Goal: Task Accomplishment & Management: Manage account settings

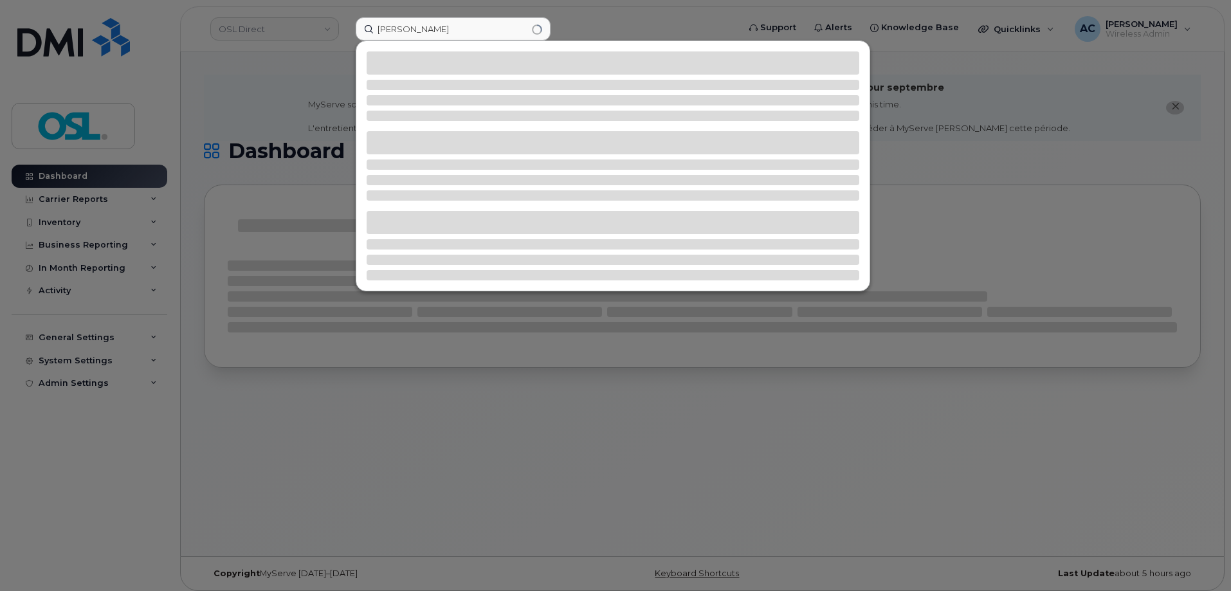
type input "navdeep"
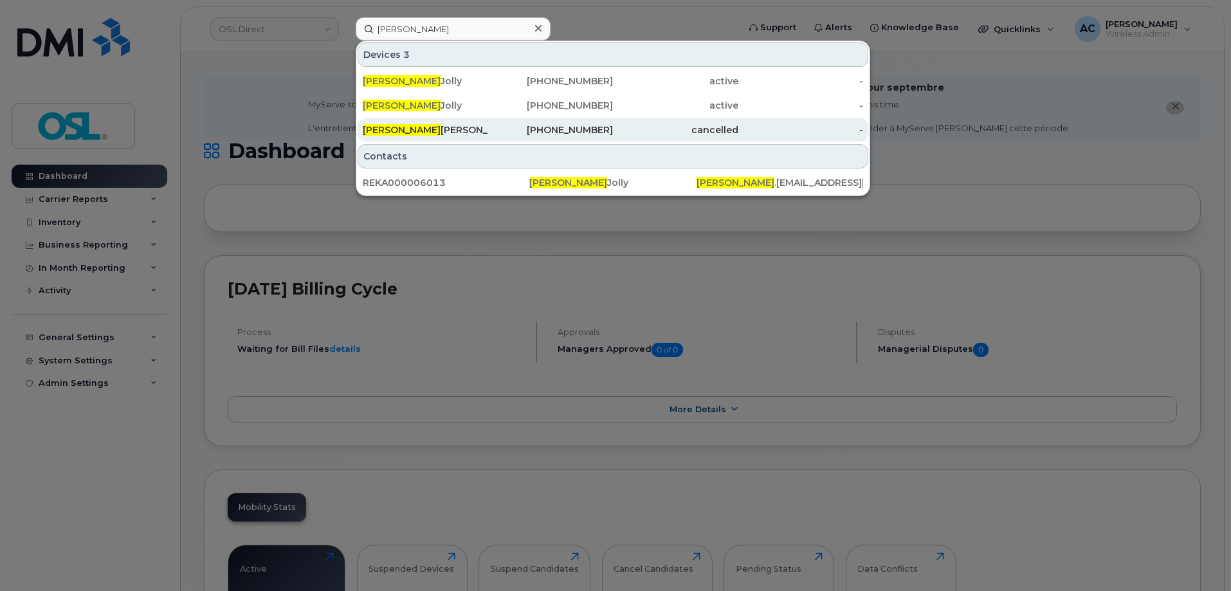
click at [418, 131] on div "Navdeep Singh" at bounding box center [425, 130] width 125 height 13
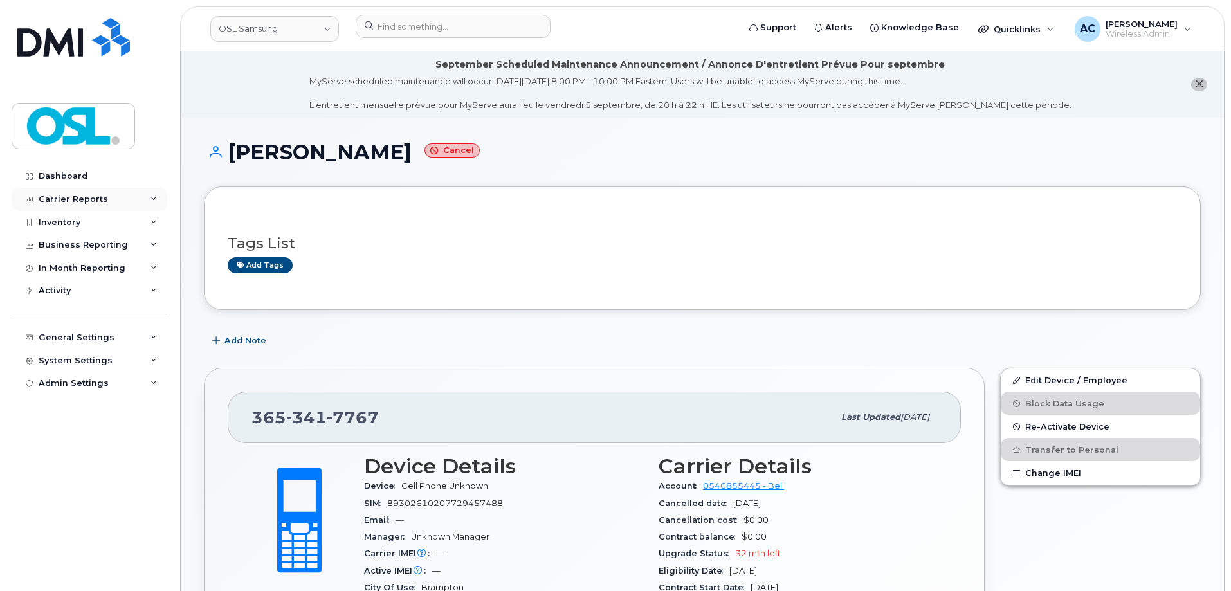
click at [88, 201] on div "Carrier Reports" at bounding box center [73, 199] width 69 height 10
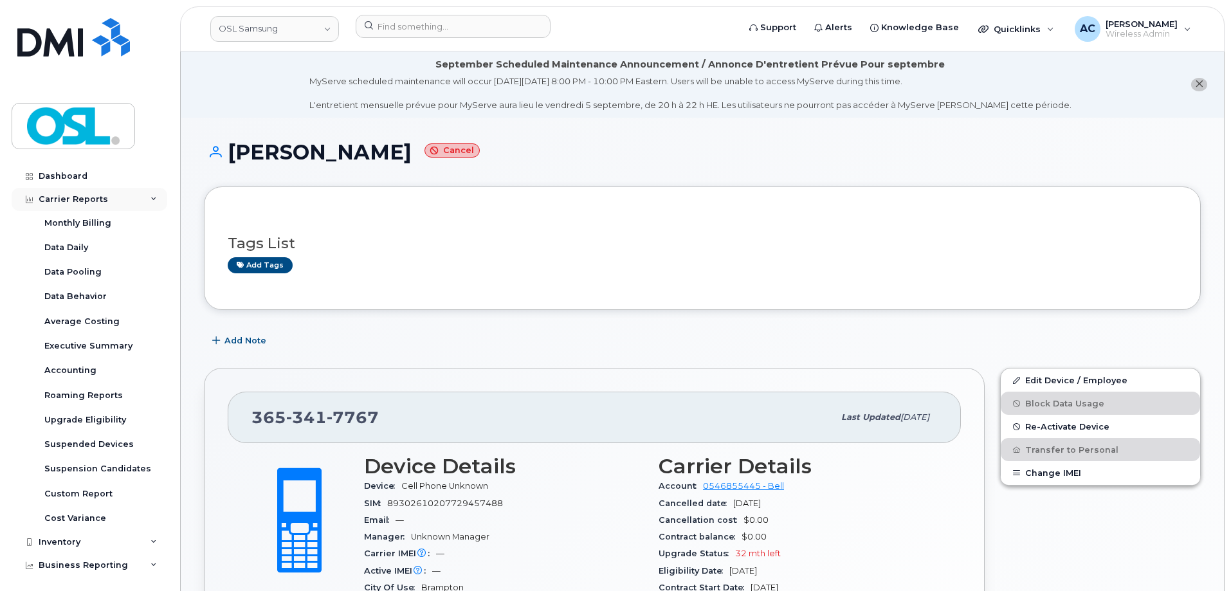
click at [88, 201] on div "Carrier Reports" at bounding box center [73, 199] width 69 height 10
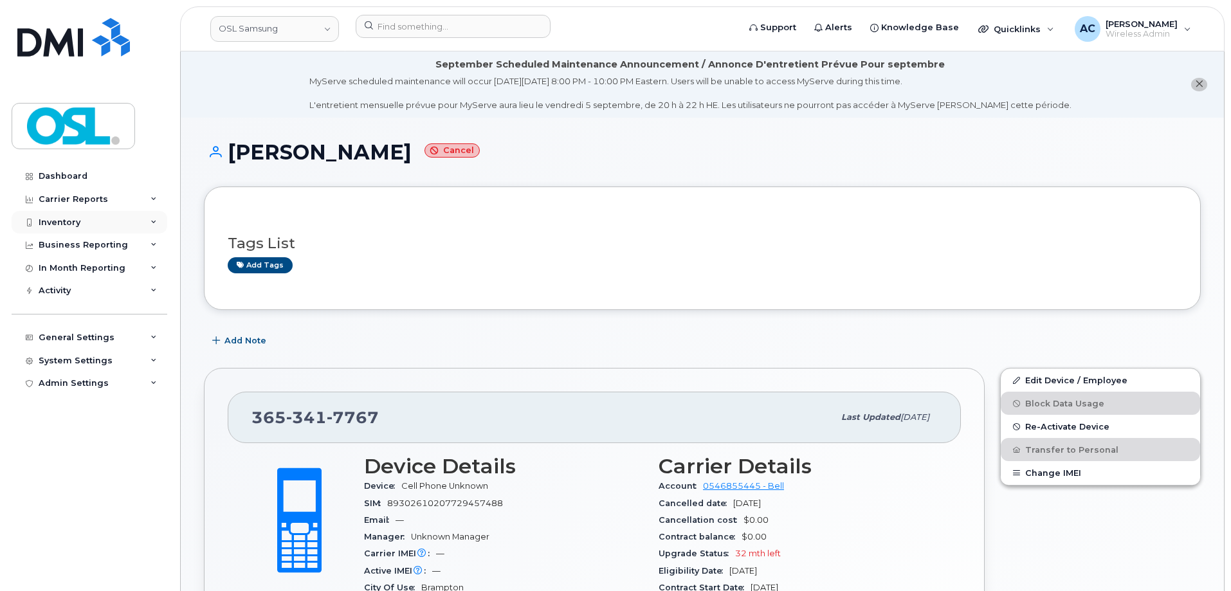
click at [97, 223] on div "Inventory" at bounding box center [90, 222] width 156 height 23
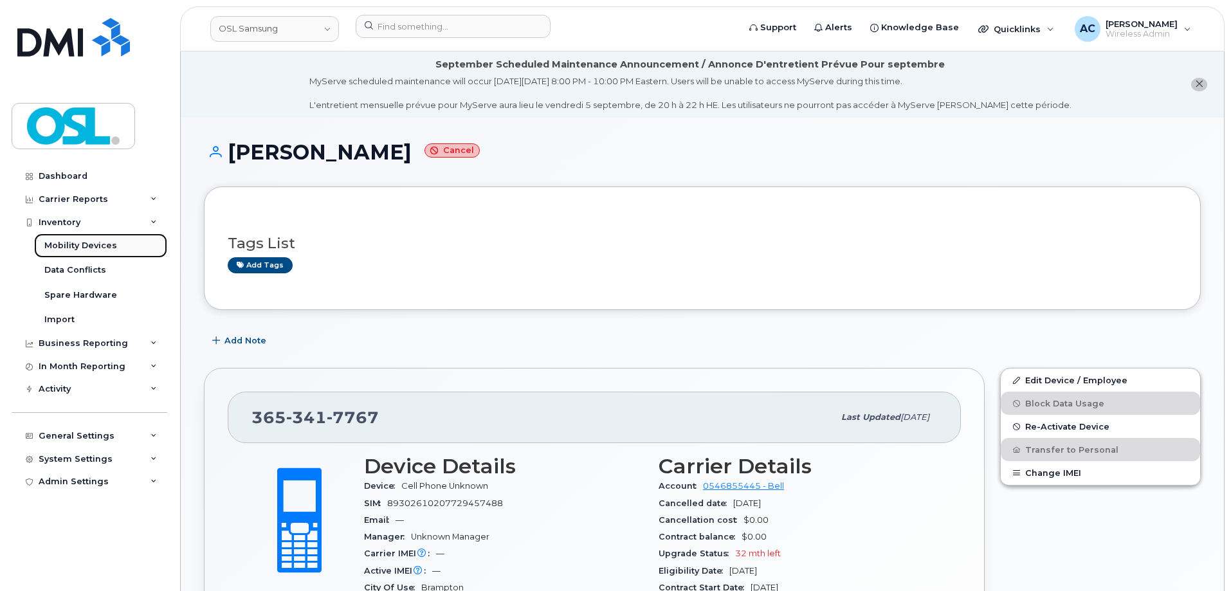
click at [104, 246] on div "Mobility Devices" at bounding box center [80, 246] width 73 height 12
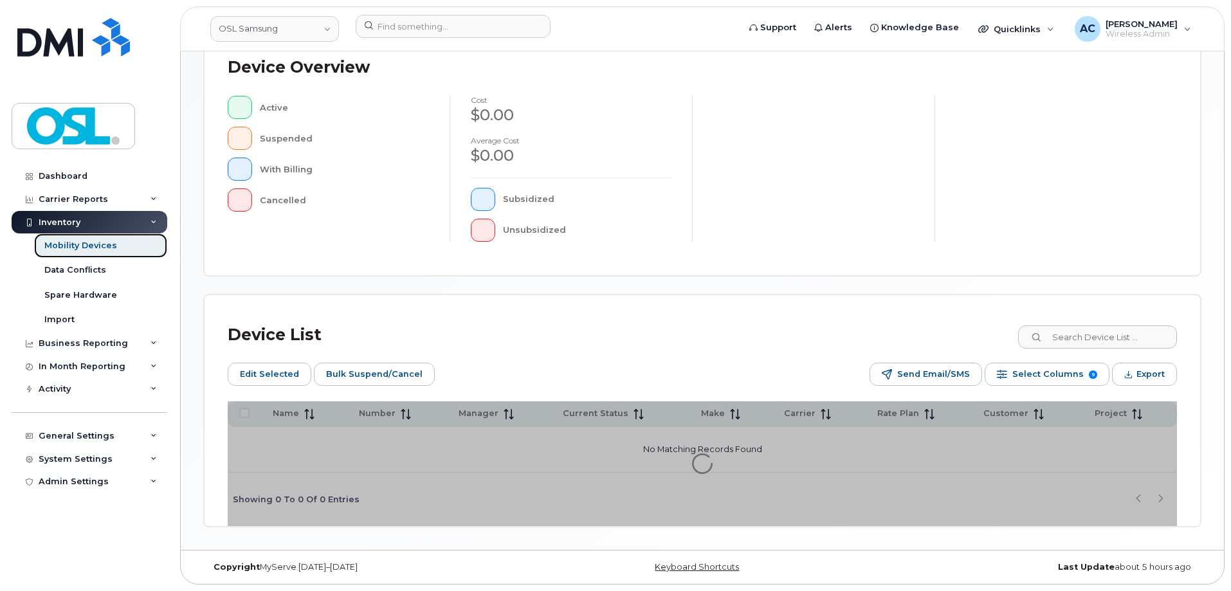
scroll to position [252, 0]
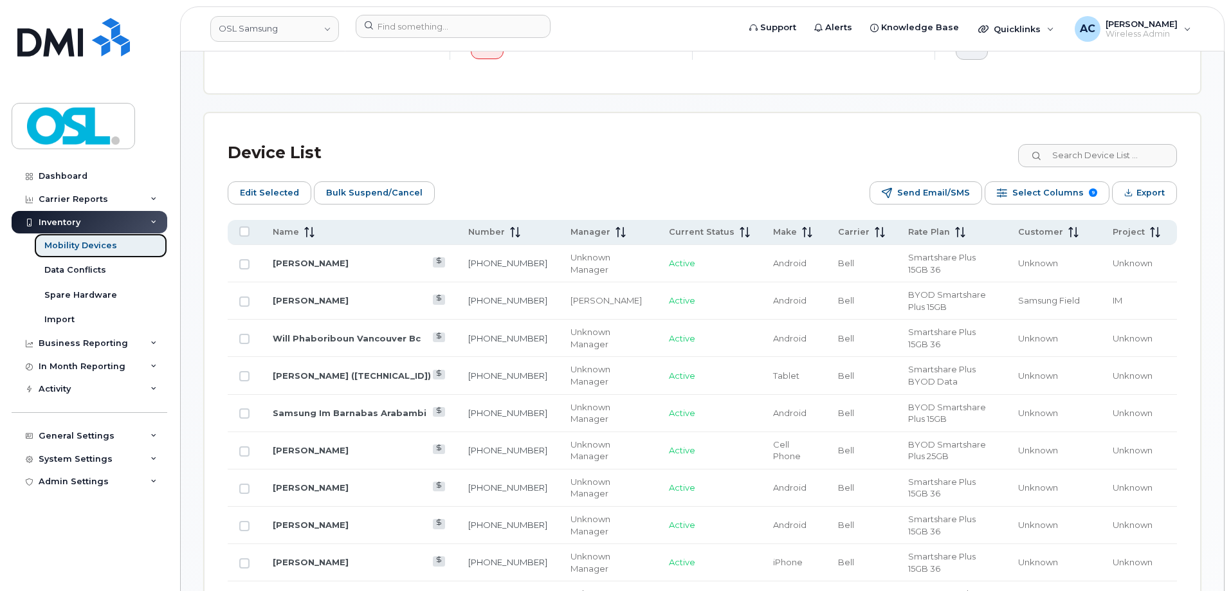
scroll to position [597, 0]
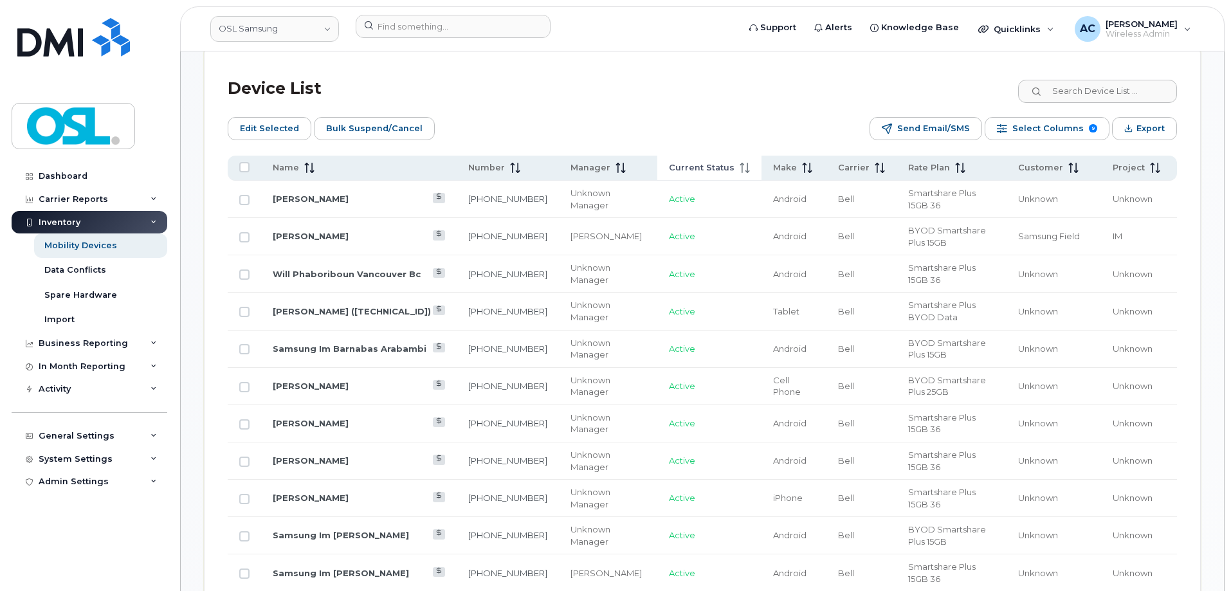
click at [693, 162] on span "Current Status" at bounding box center [702, 168] width 66 height 12
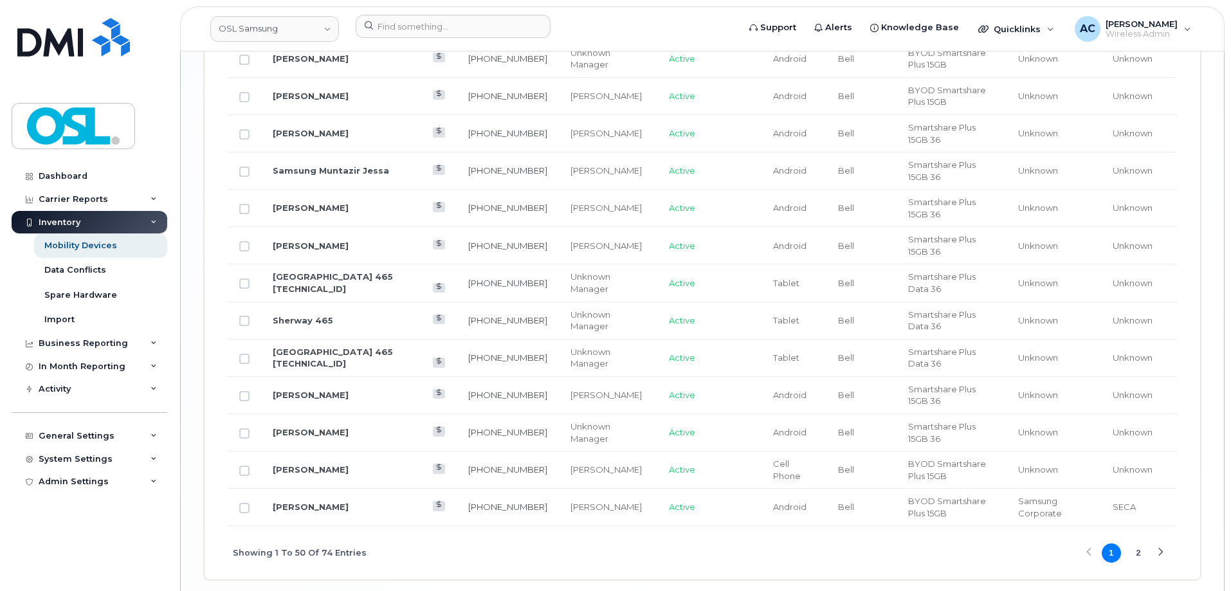
scroll to position [2141, 0]
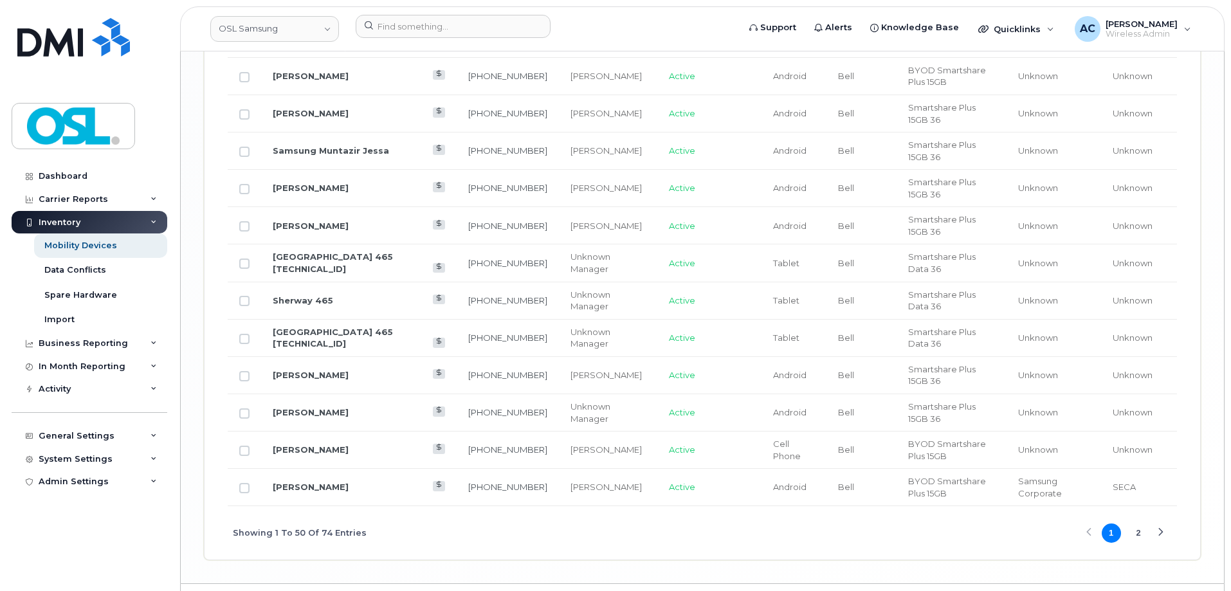
click at [1137, 524] on button "2" at bounding box center [1138, 533] width 19 height 19
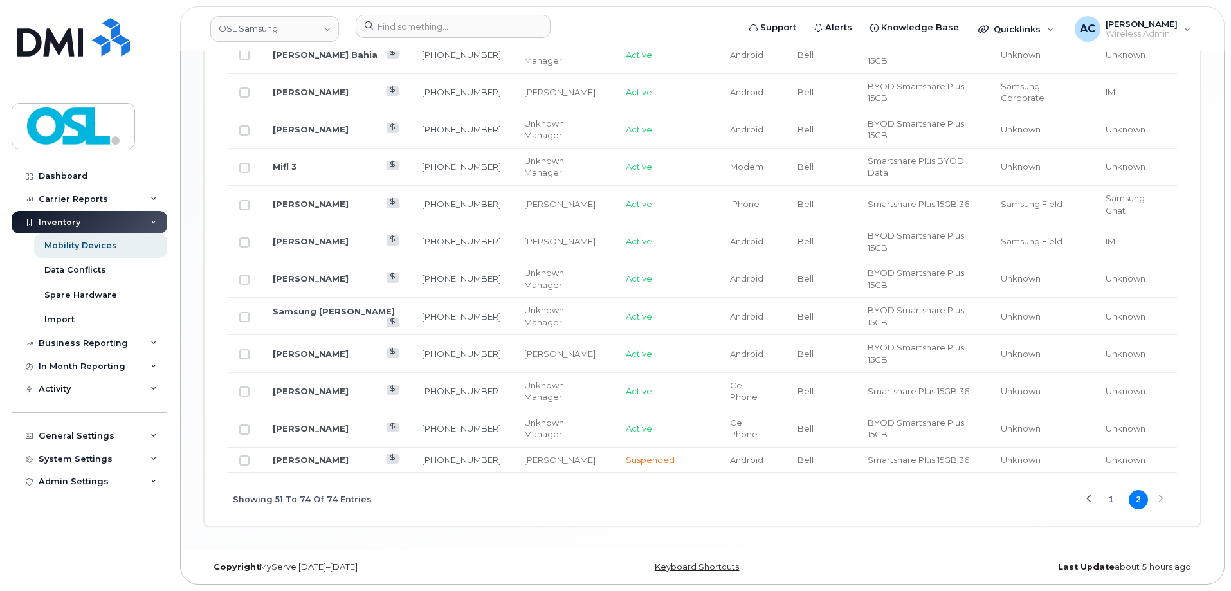
scroll to position [1143, 0]
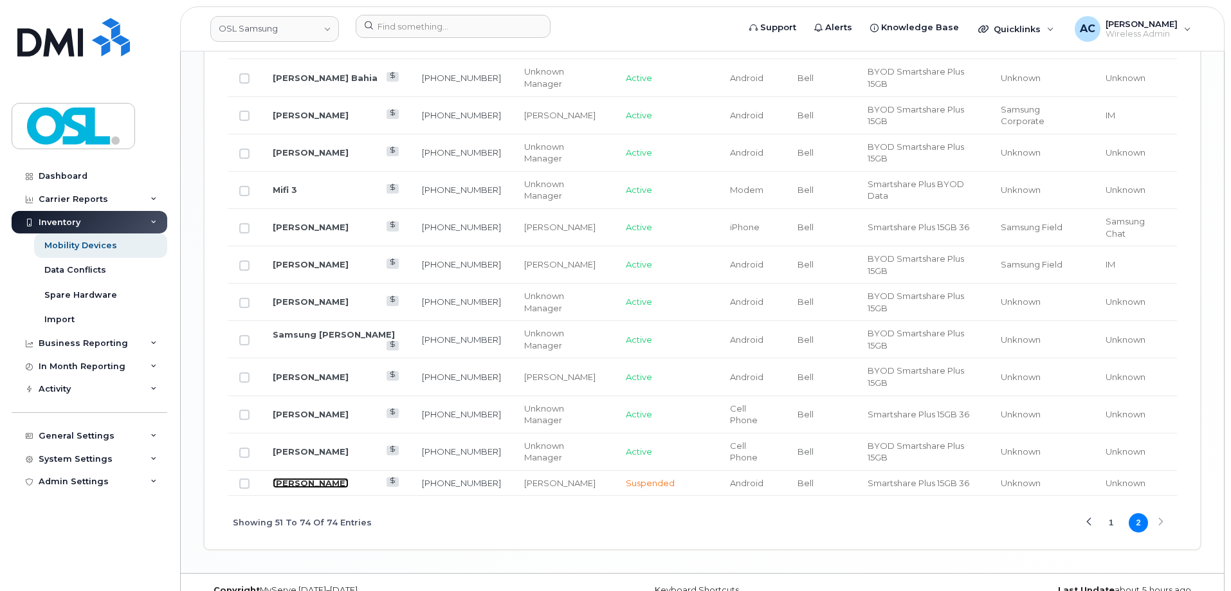
click at [310, 478] on link "Utkarsh Shah" at bounding box center [311, 483] width 76 height 10
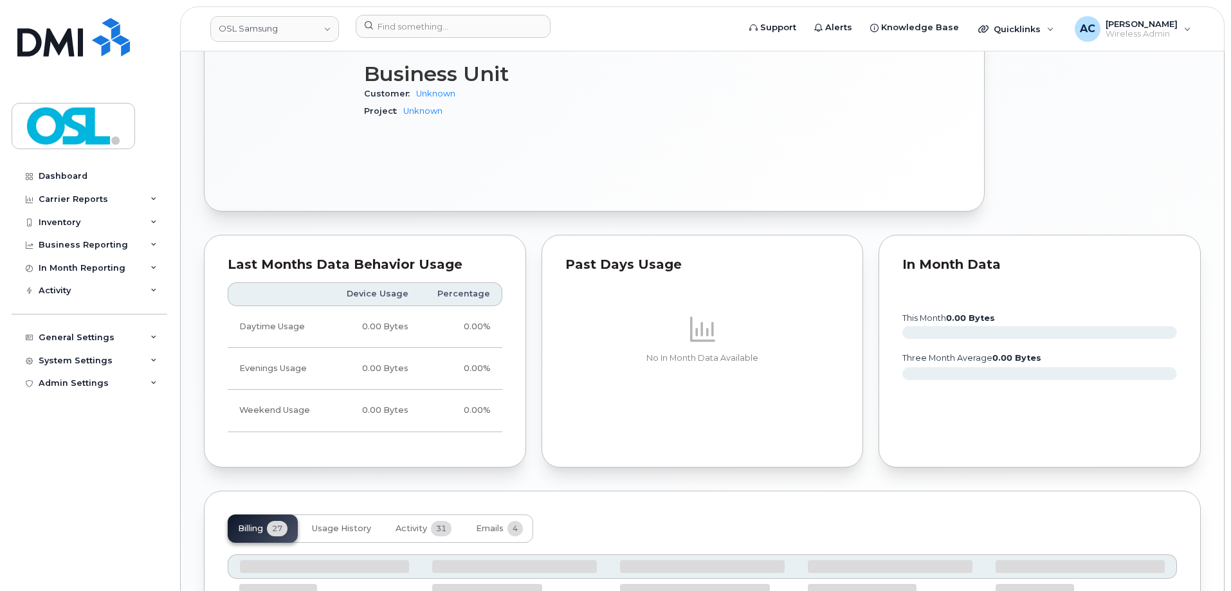
scroll to position [579, 0]
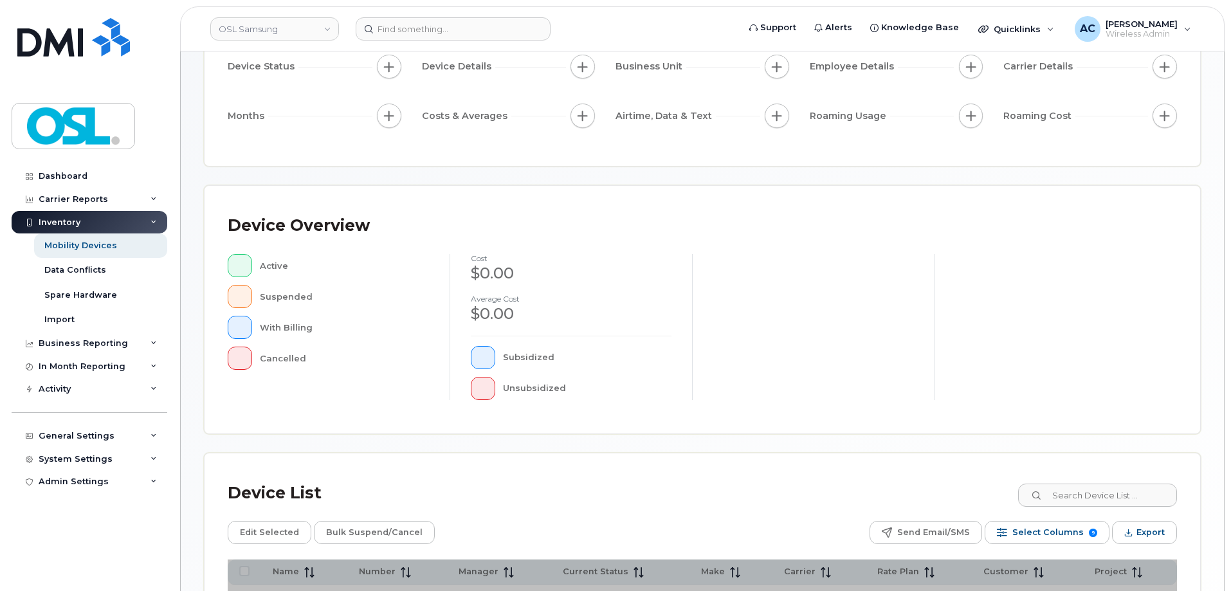
scroll to position [293, 0]
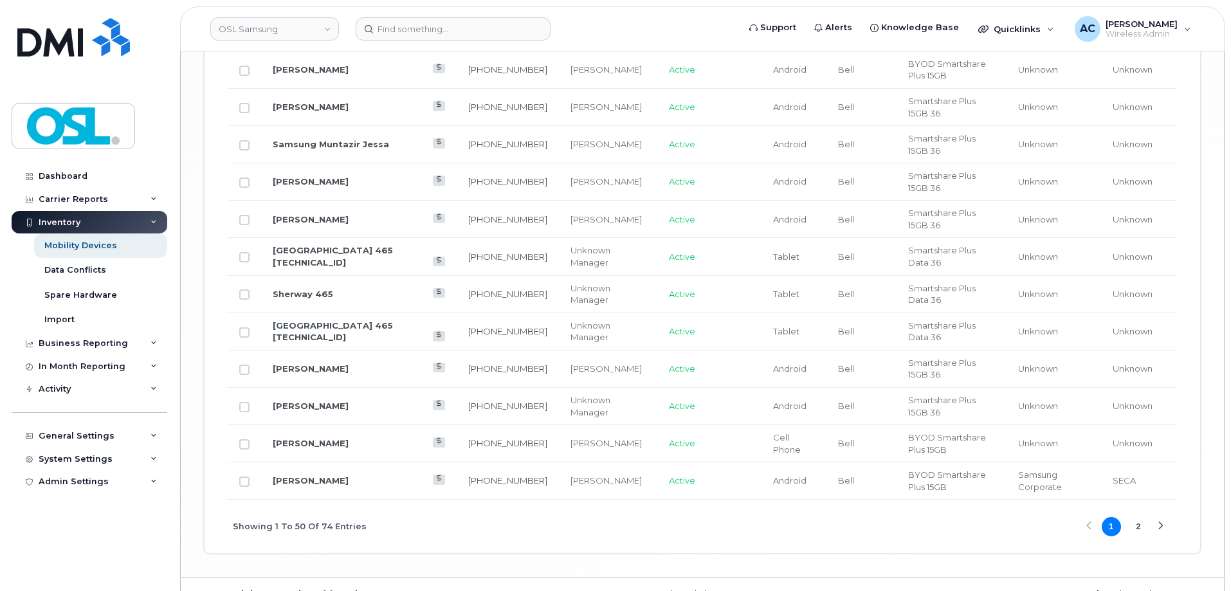
scroll to position [2140, 0]
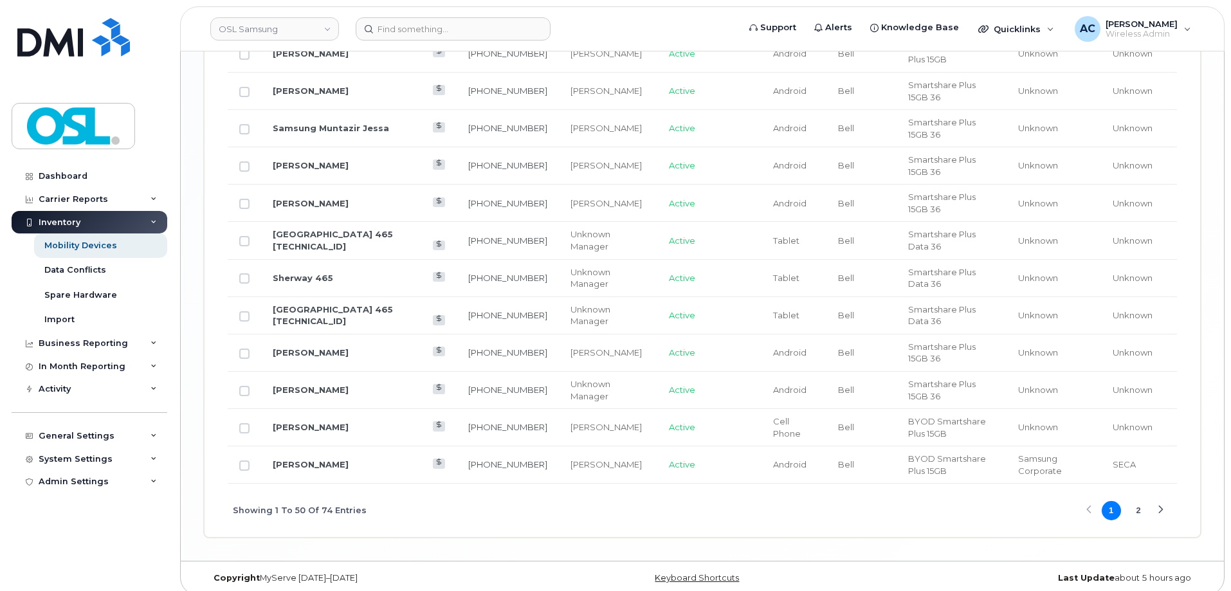
click at [1135, 501] on button "2" at bounding box center [1138, 510] width 19 height 19
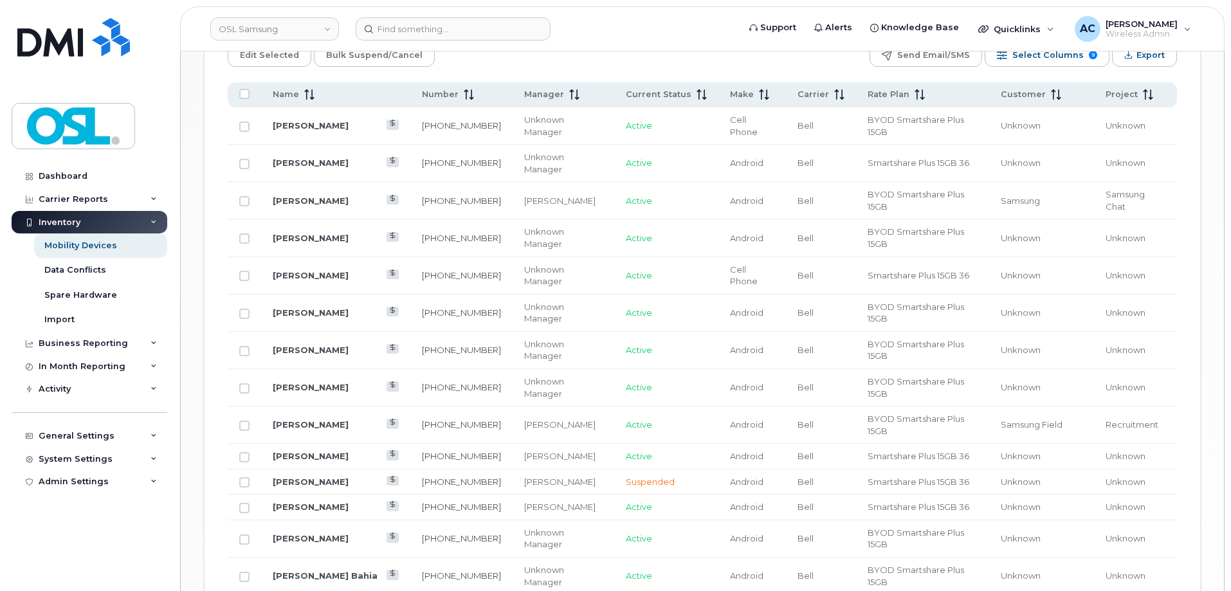
scroll to position [670, 0]
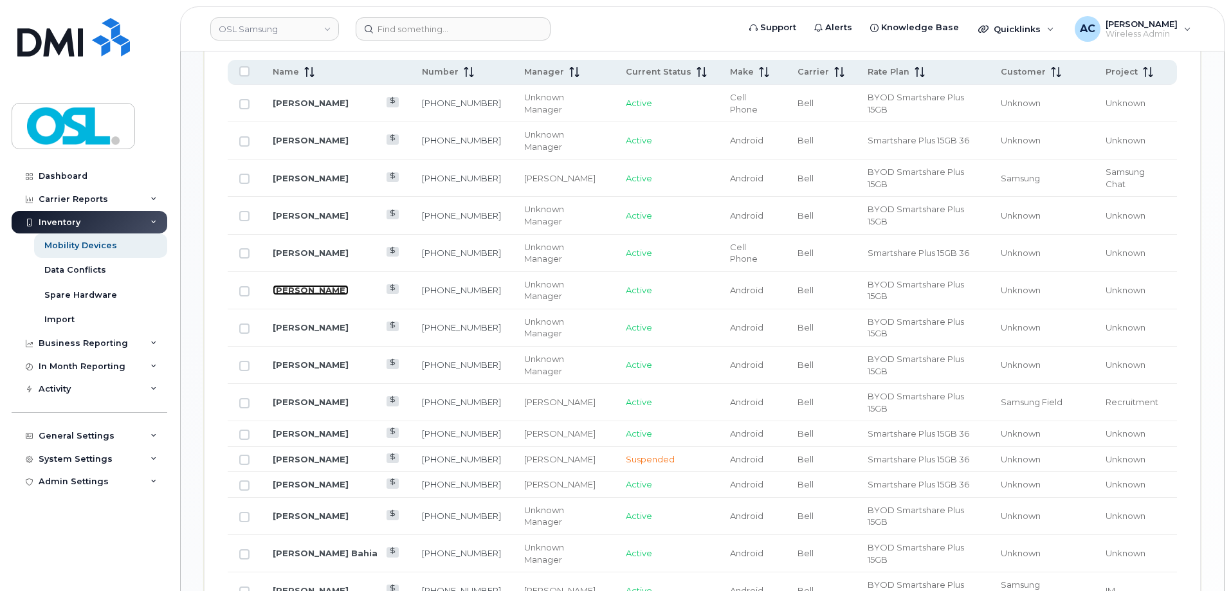
click at [296, 285] on link "Jason Livingstone" at bounding box center [311, 290] width 76 height 10
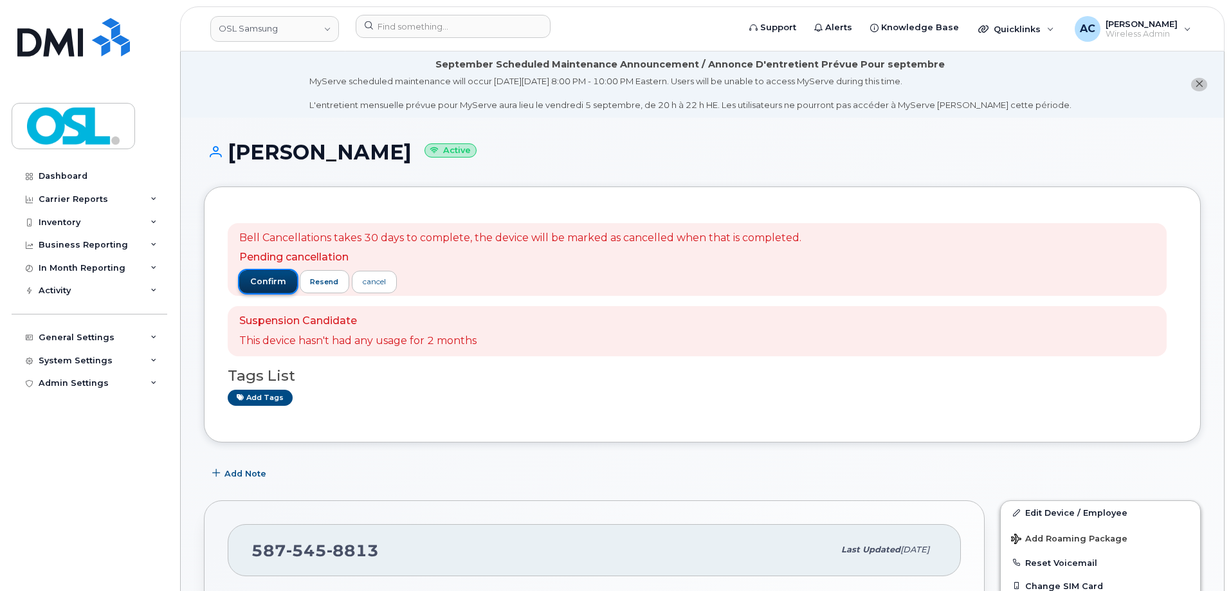
click at [267, 285] on span "confirm" at bounding box center [268, 282] width 36 height 12
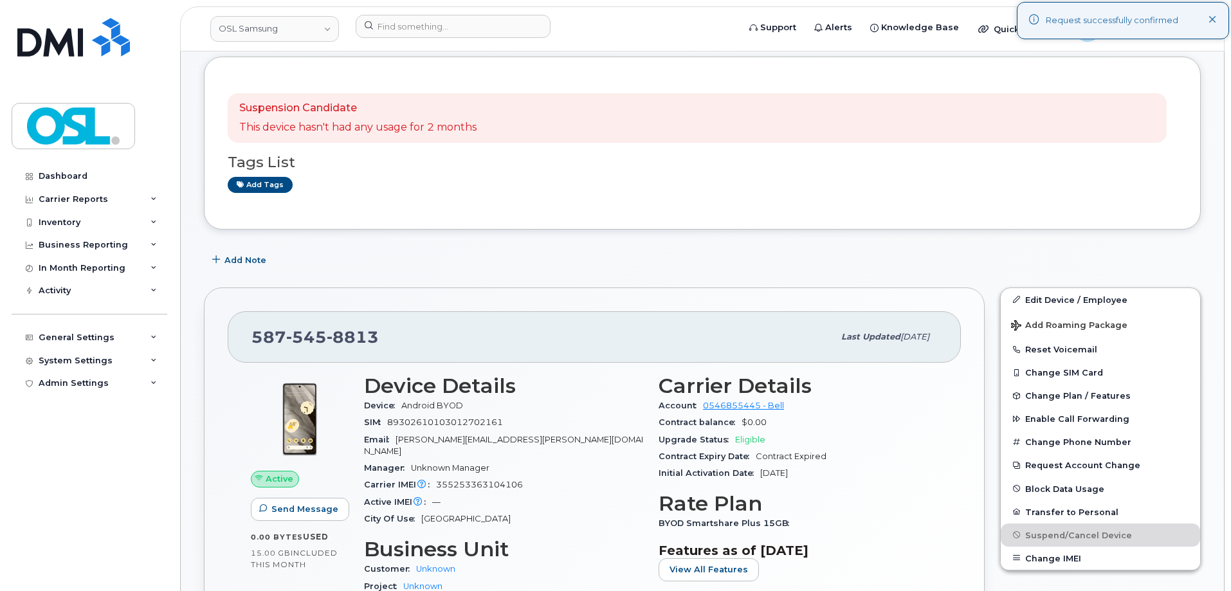
scroll to position [129, 0]
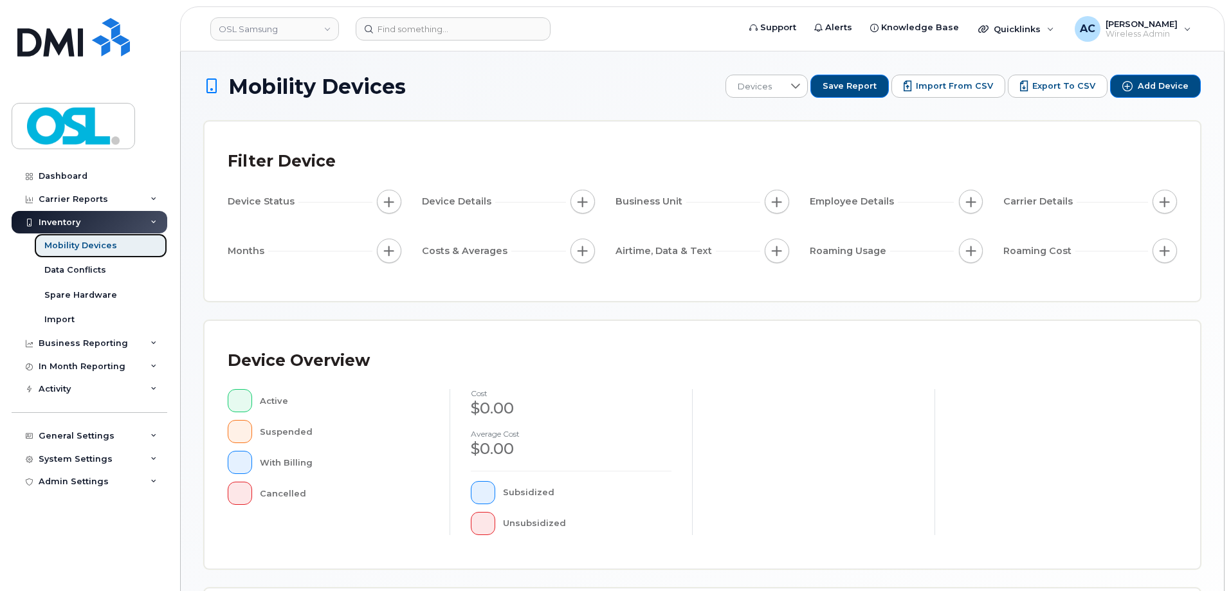
click at [99, 252] on div "Mobility Devices" at bounding box center [80, 246] width 73 height 12
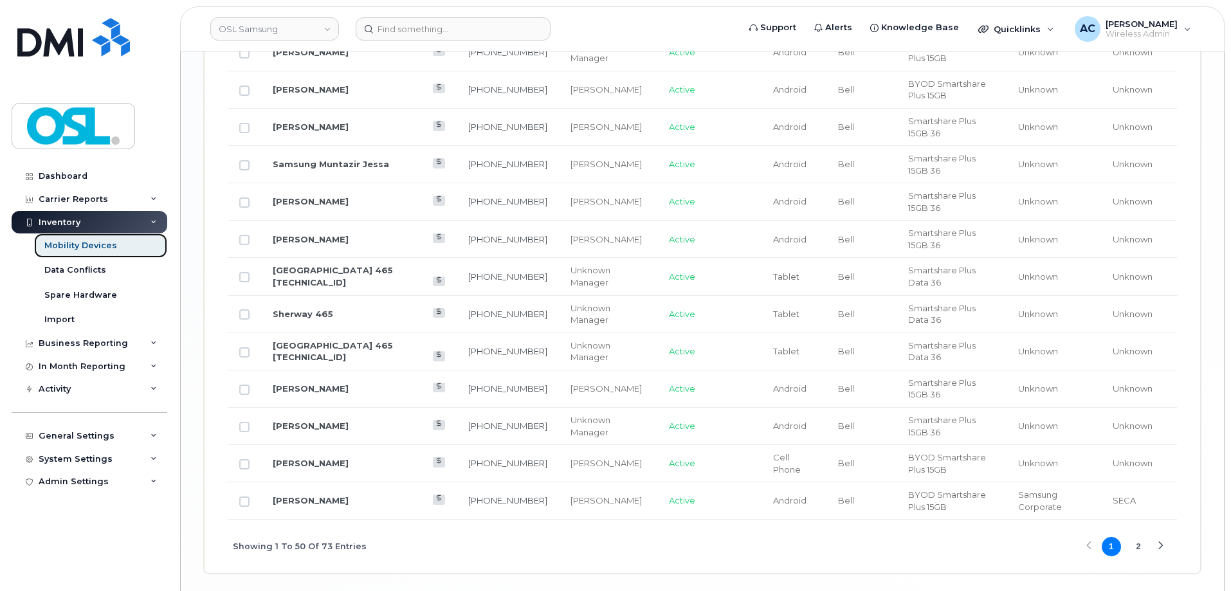
scroll to position [2140, 0]
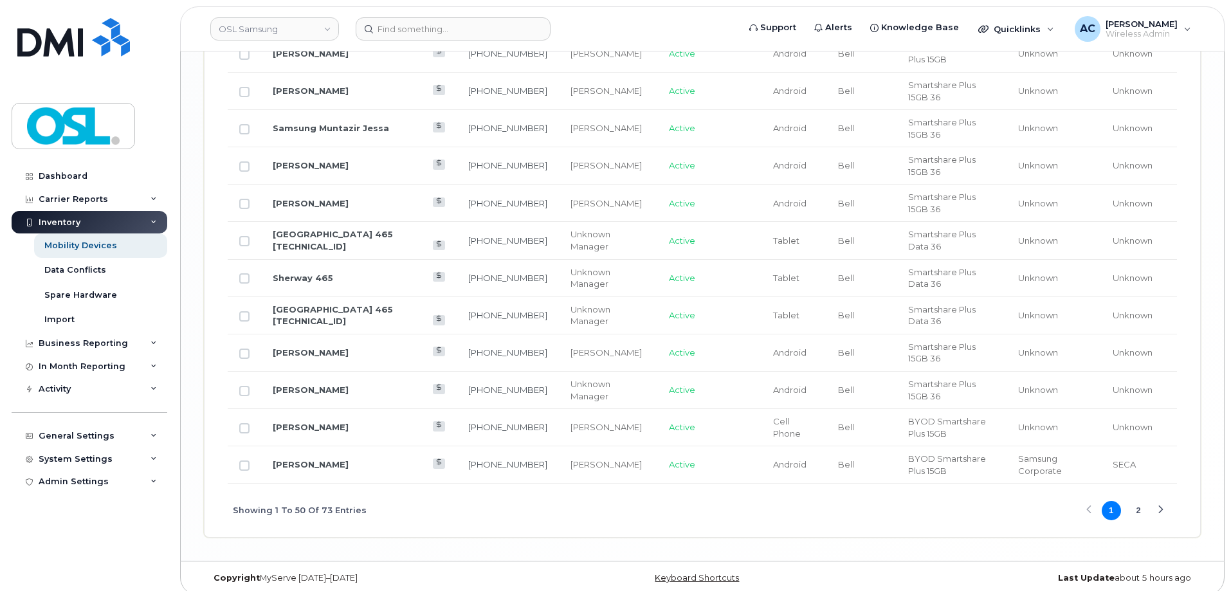
click at [1141, 504] on button "2" at bounding box center [1138, 510] width 19 height 19
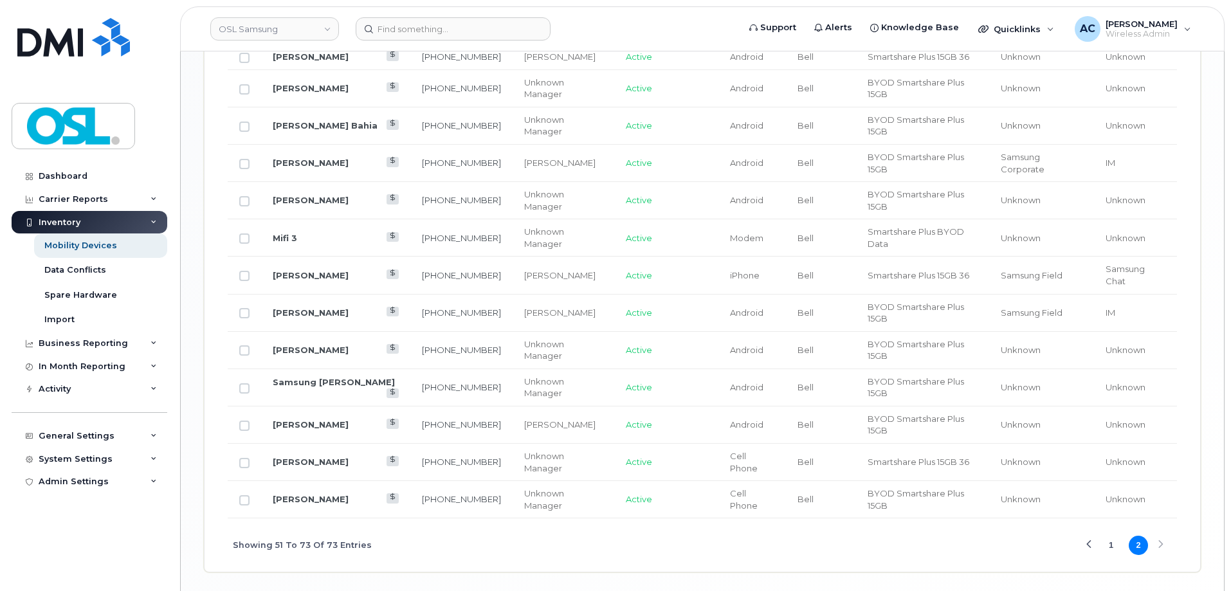
scroll to position [1083, 0]
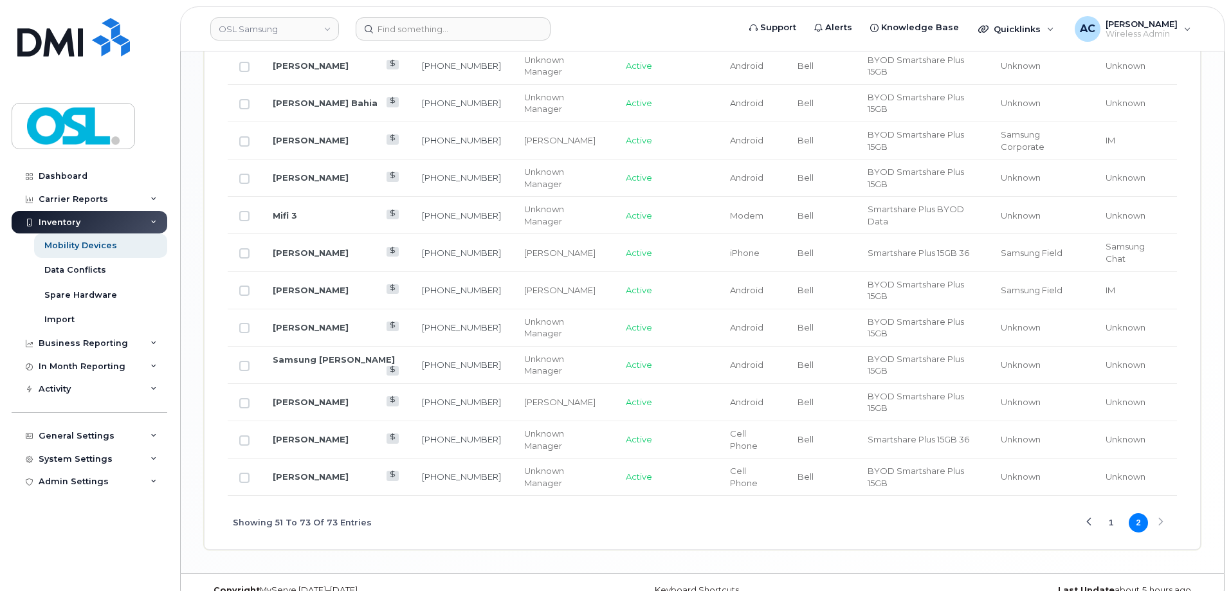
click at [1114, 513] on button "1" at bounding box center [1111, 522] width 19 height 19
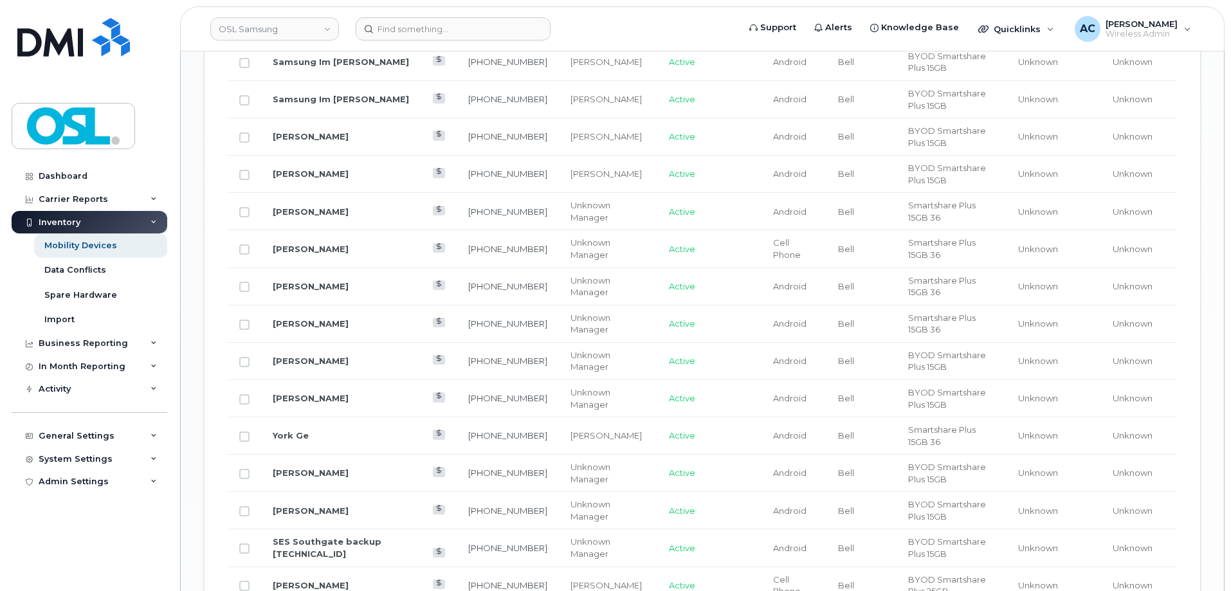
scroll to position [1276, 0]
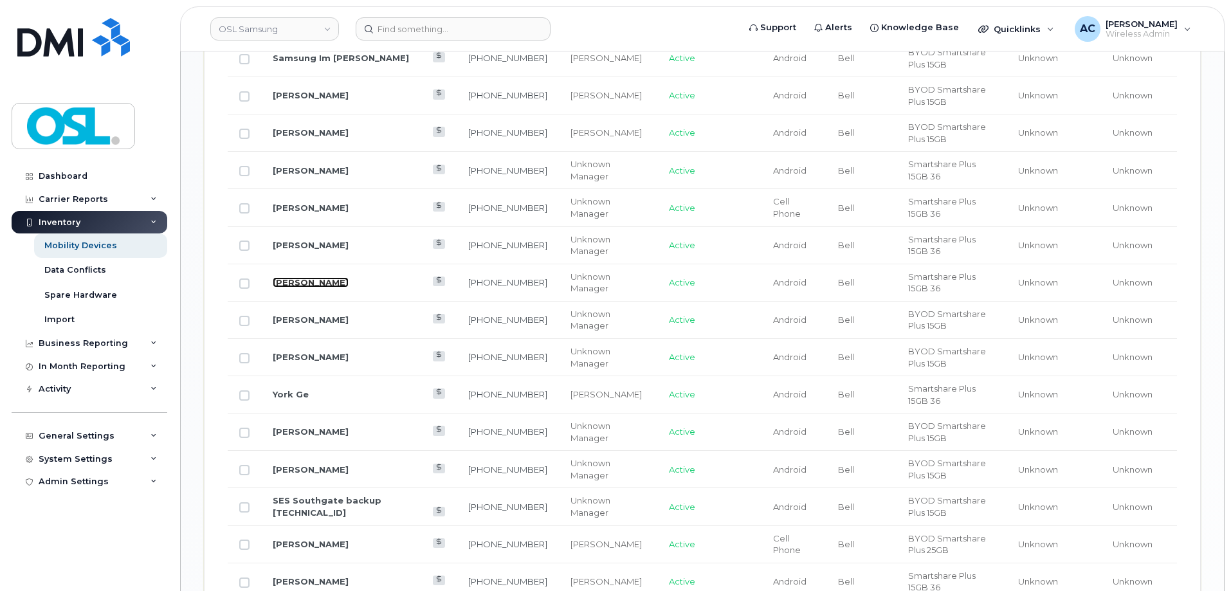
click at [298, 277] on link "[PERSON_NAME]" at bounding box center [311, 282] width 76 height 10
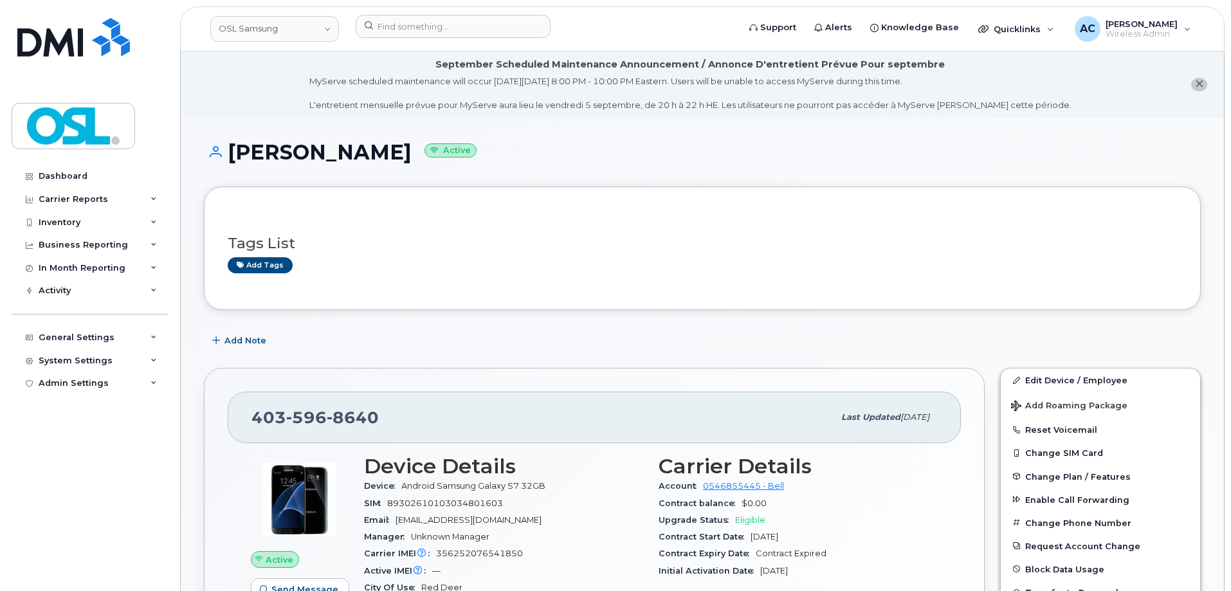
click at [446, 522] on span "abrandon@oslfield.com" at bounding box center [469, 520] width 146 height 10
drag, startPoint x: 399, startPoint y: 519, endPoint x: 493, endPoint y: 524, distance: 94.1
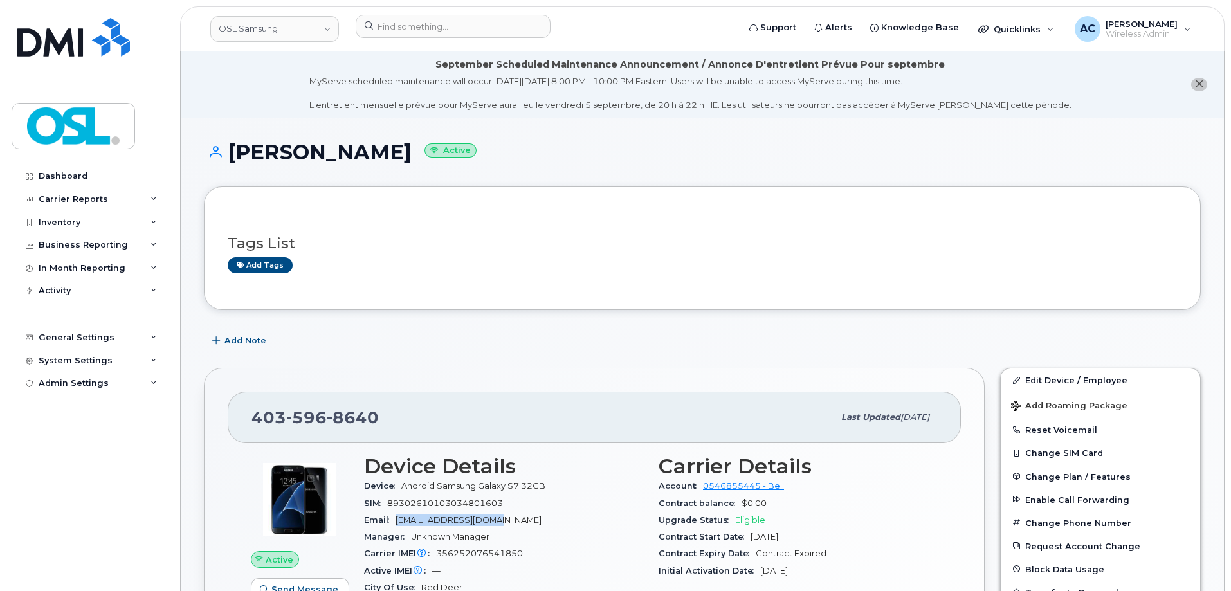
click at [493, 524] on span "abrandon@oslfield.com" at bounding box center [469, 520] width 146 height 10
copy span "abrandon@oslfield.com"
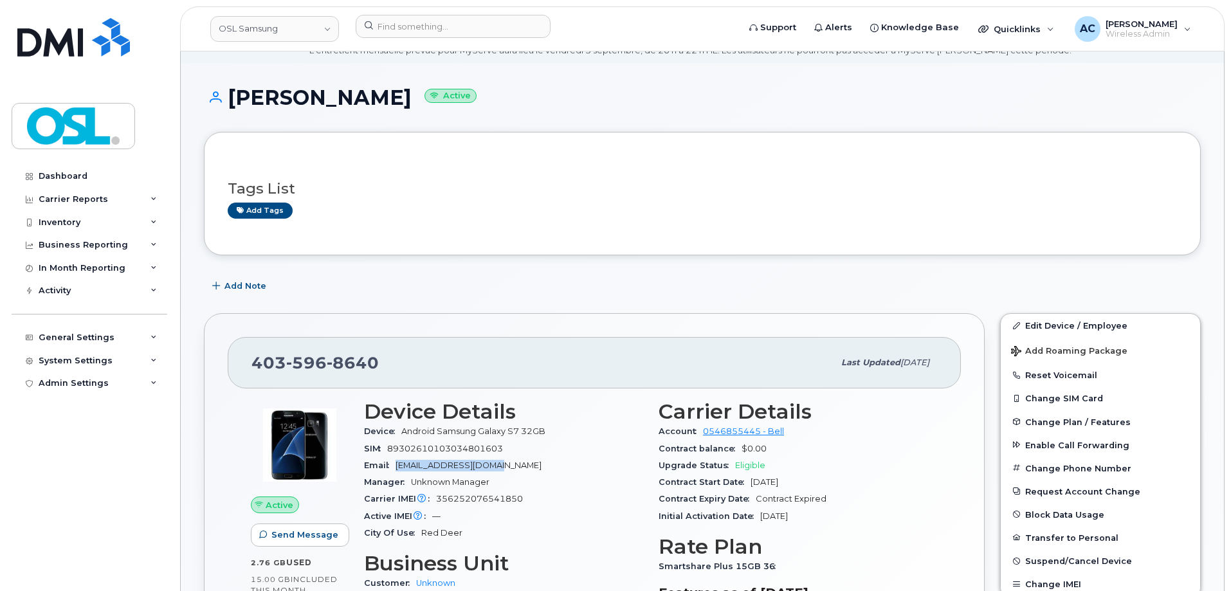
scroll to position [129, 0]
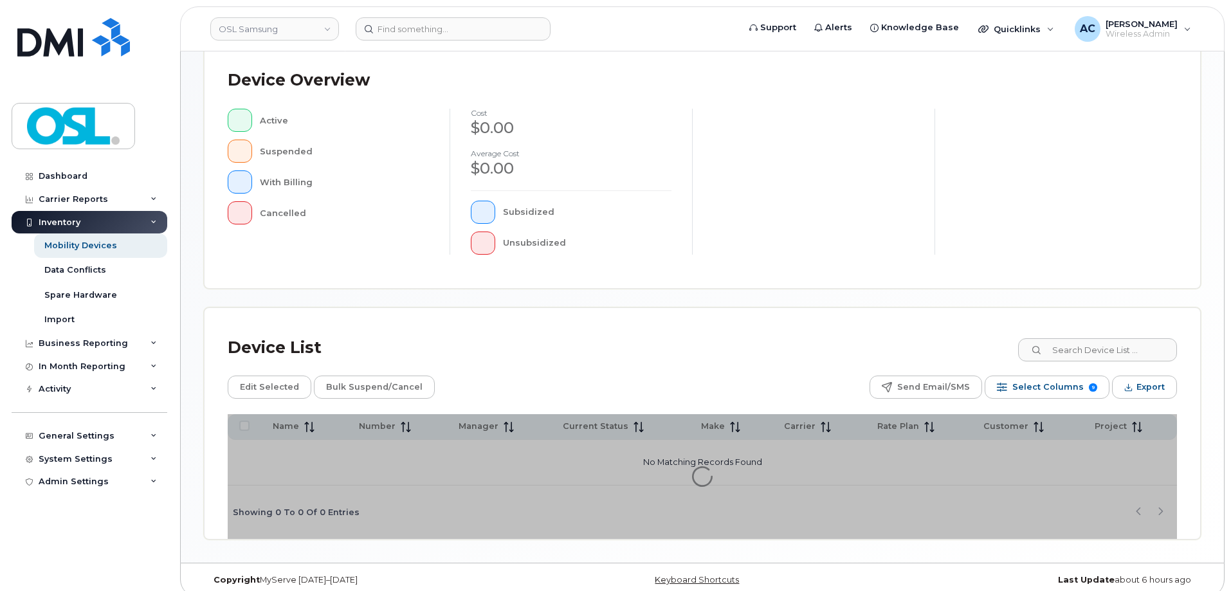
scroll to position [293, 0]
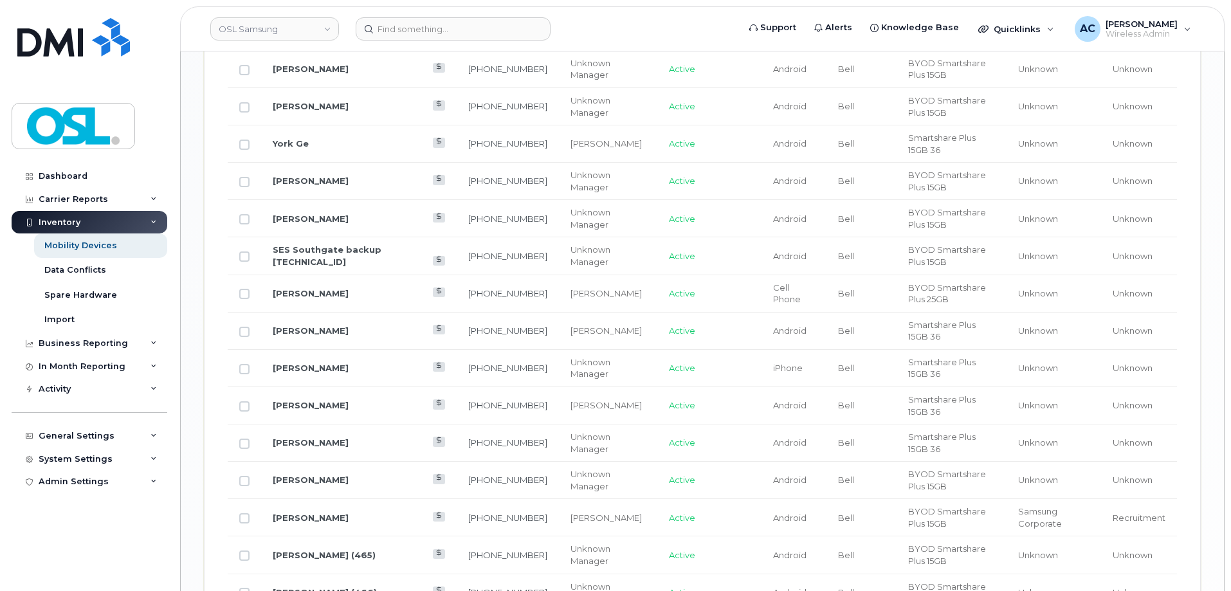
scroll to position [1497, 0]
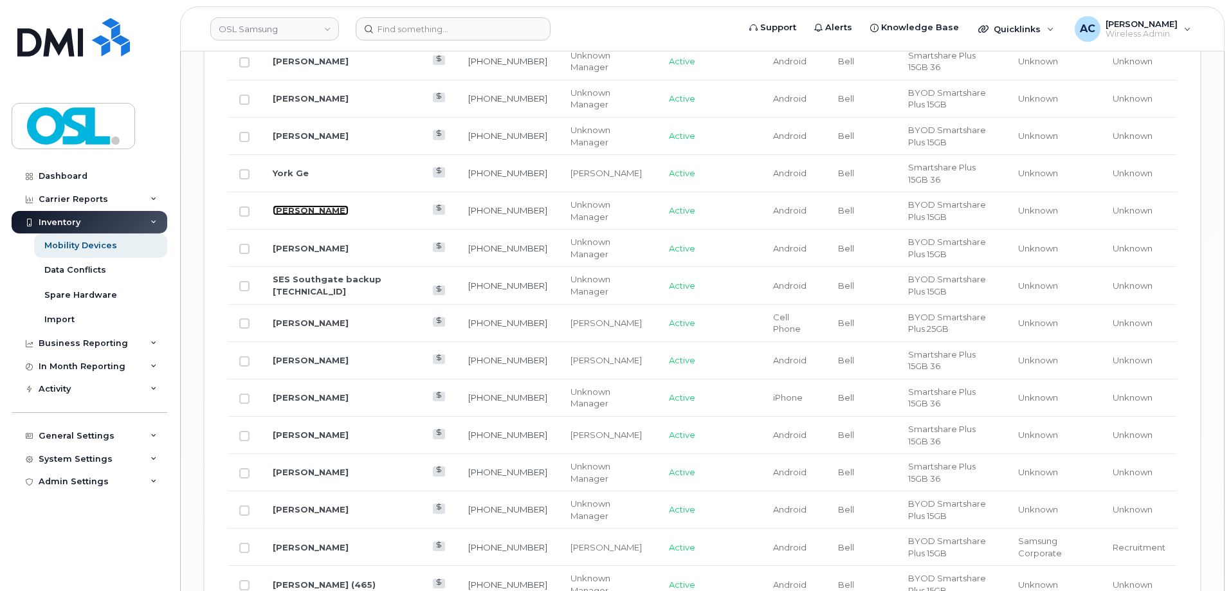
click at [314, 205] on link "[PERSON_NAME]" at bounding box center [311, 210] width 76 height 10
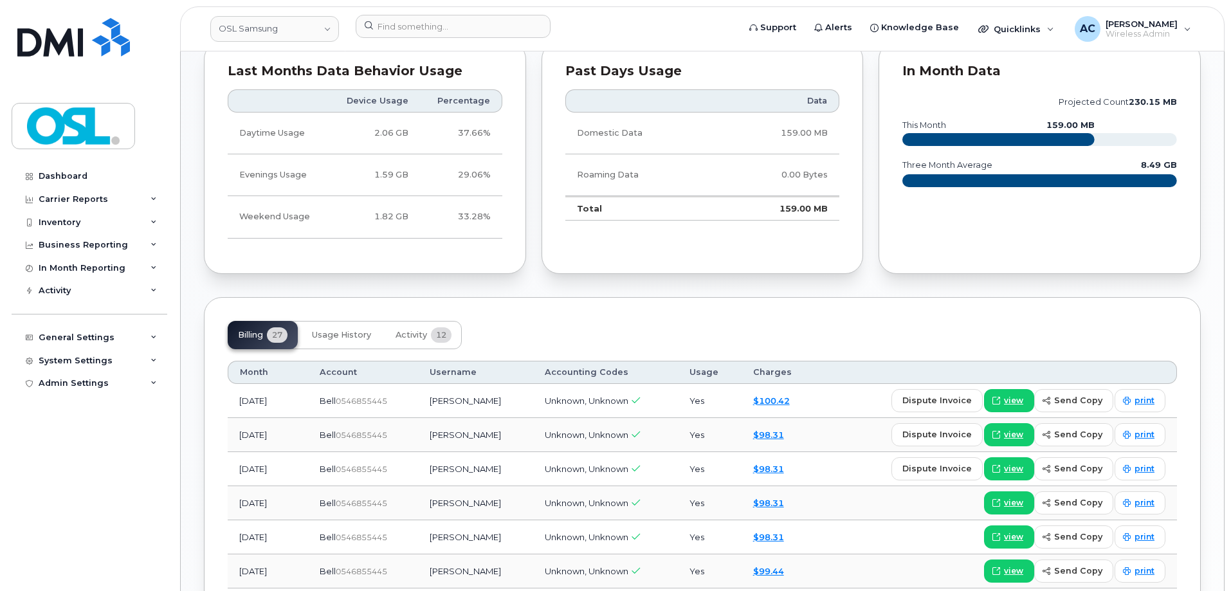
scroll to position [772, 0]
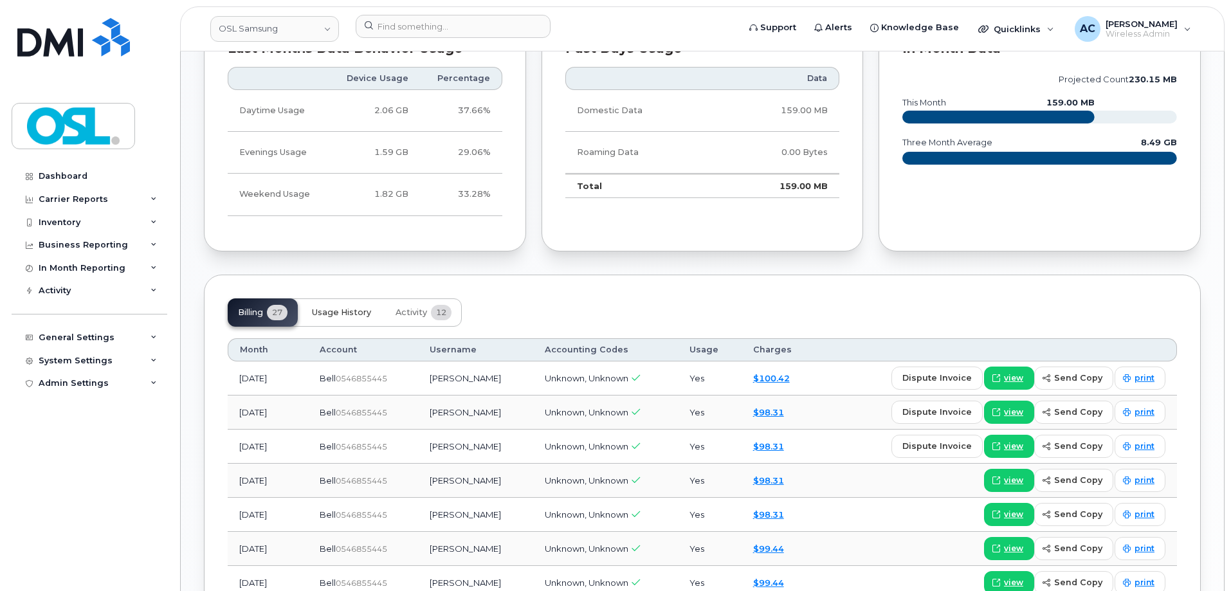
click at [362, 308] on span "Usage History" at bounding box center [341, 313] width 59 height 10
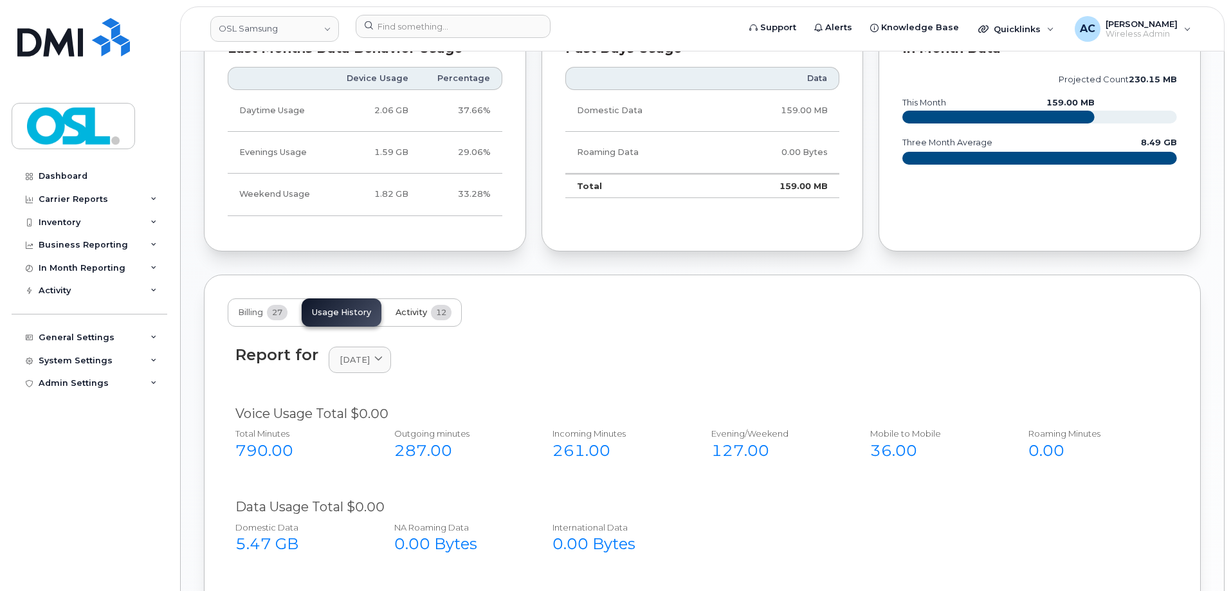
click at [403, 308] on span "Activity" at bounding box center [412, 313] width 32 height 10
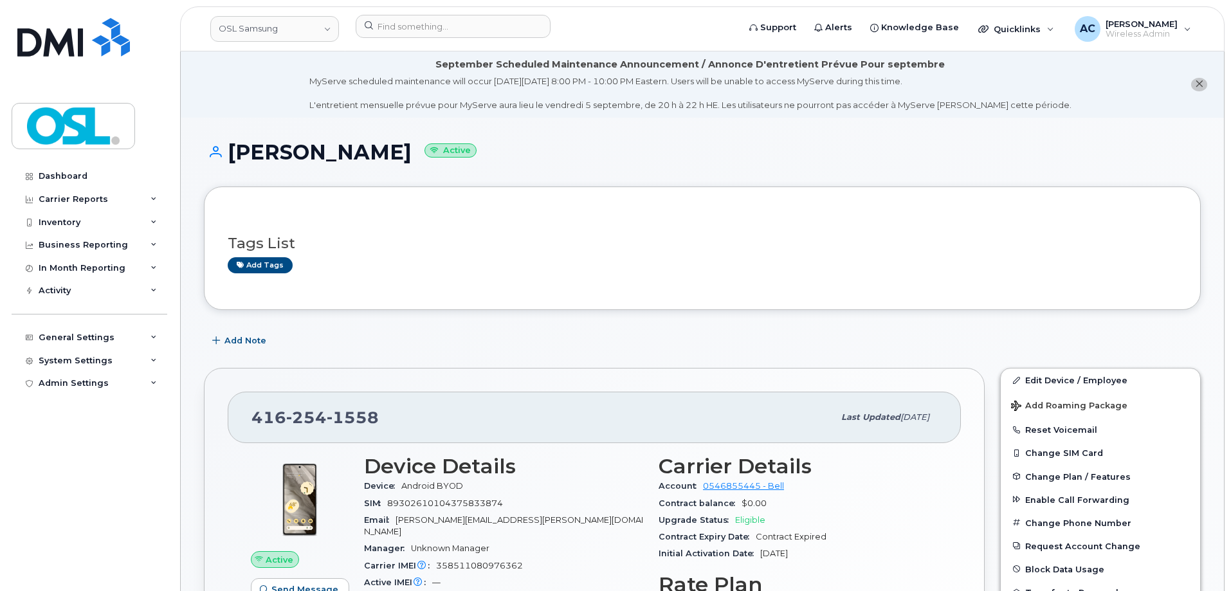
scroll to position [64, 0]
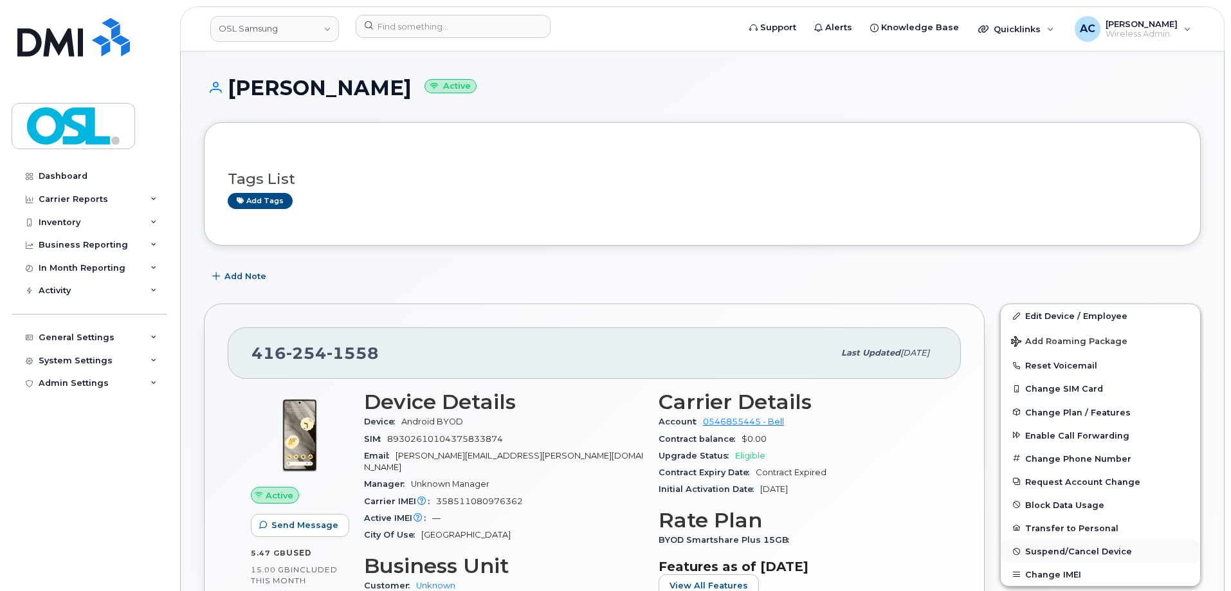
click at [1103, 548] on span "Suspend/Cancel Device" at bounding box center [1078, 552] width 107 height 10
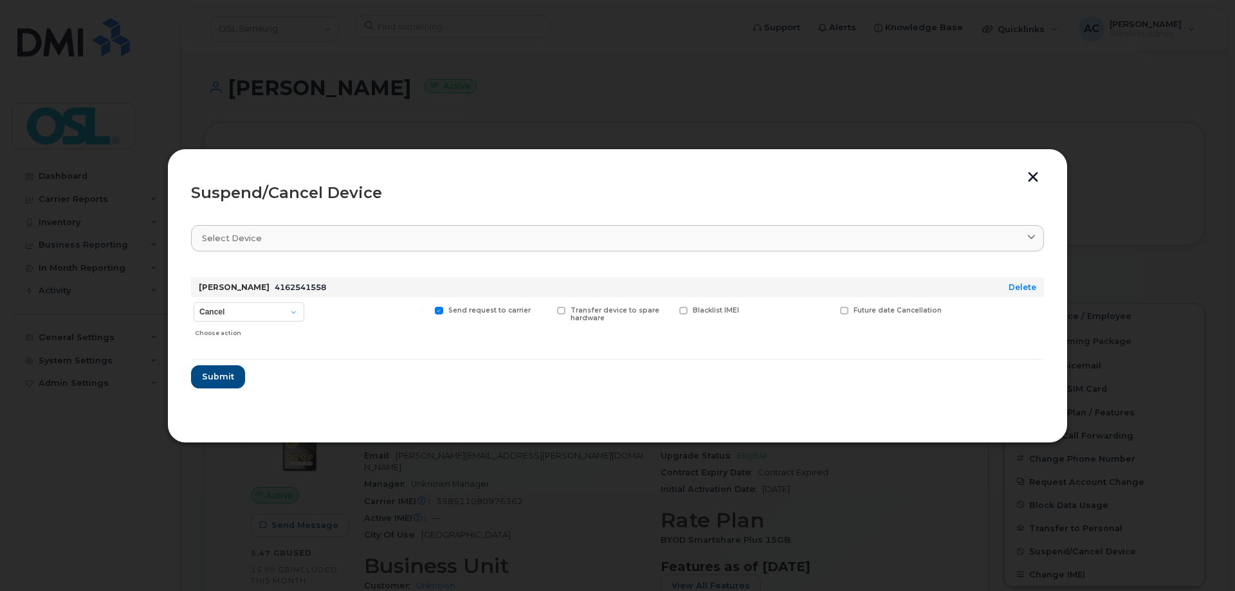
click at [230, 323] on div "Choose action" at bounding box center [249, 330] width 109 height 15
click at [230, 315] on select "Cancel Suspend - Extend Suspension Suspend - Reduced Rate Suspend - Full Rate S…" at bounding box center [249, 311] width 111 height 19
select select "[object Object]"
click at [194, 302] on select "Cancel Suspend - Extend Suspension Suspend - Reduced Rate Suspend - Full Rate S…" at bounding box center [249, 311] width 111 height 19
click at [221, 384] on button "Submit" at bounding box center [217, 376] width 53 height 23
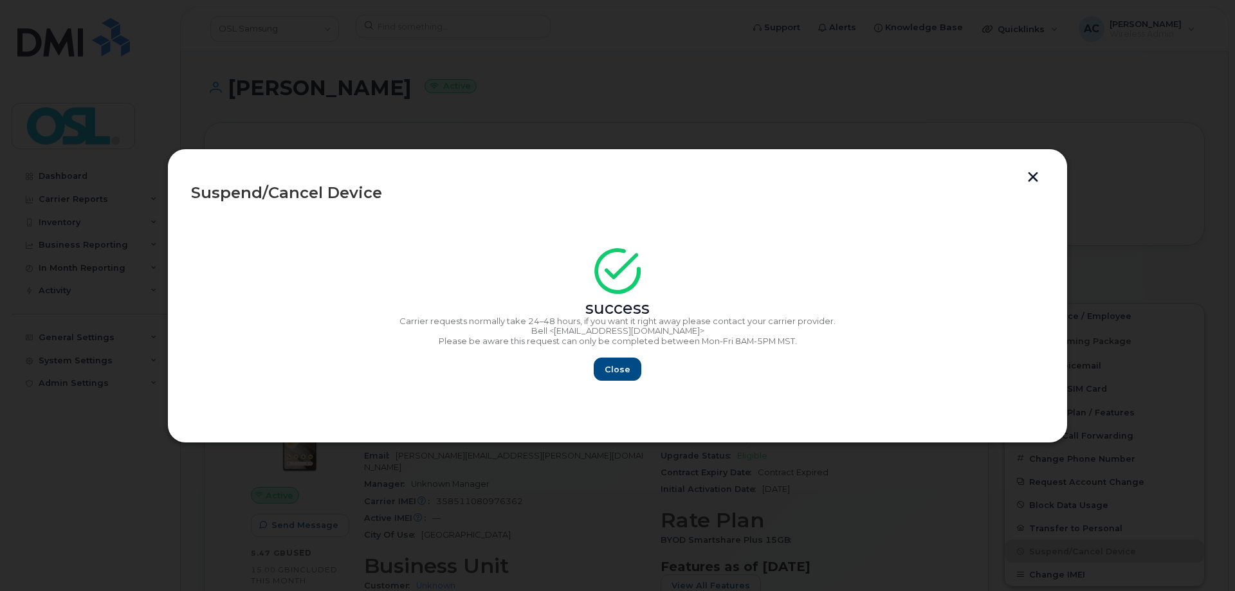
click at [1032, 172] on button "button" at bounding box center [1033, 179] width 19 height 14
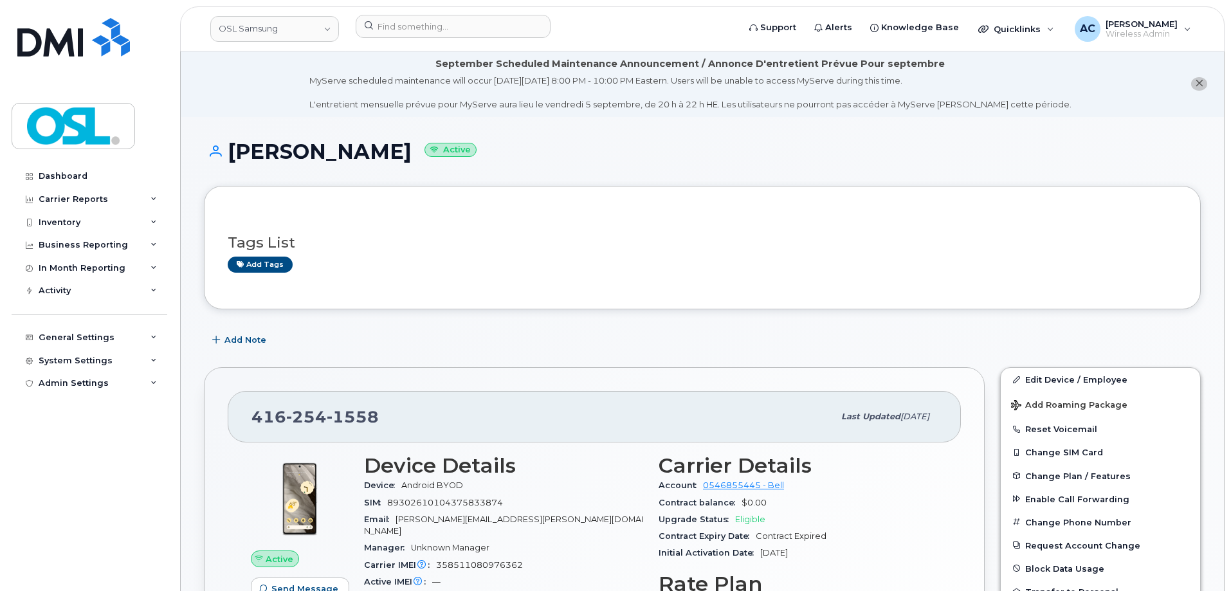
scroll to position [0, 0]
click at [245, 347] on span "Add Note" at bounding box center [246, 341] width 42 height 12
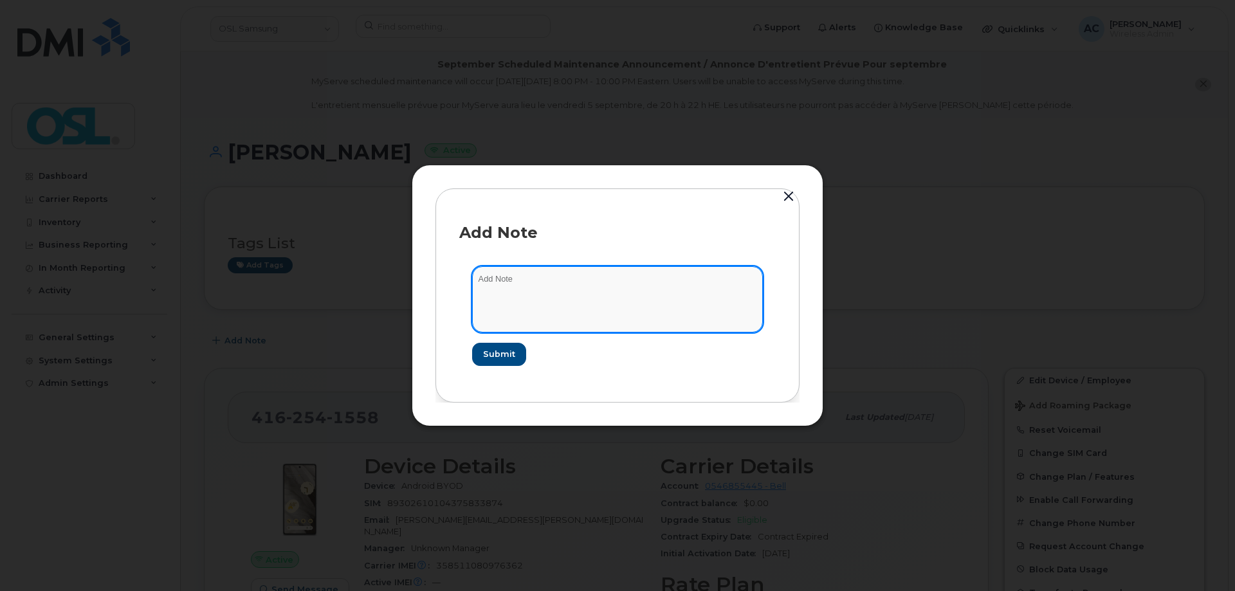
click at [516, 291] on textarea at bounding box center [617, 299] width 291 height 66
type textarea "suspending line as user is no longer with samsung"
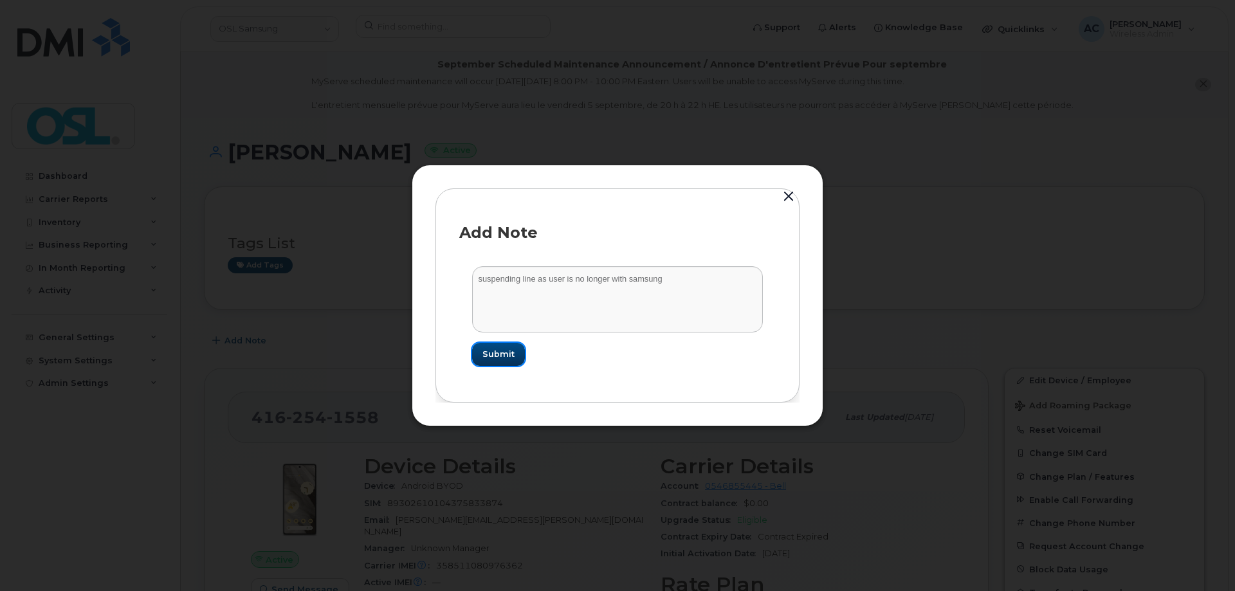
click at [507, 358] on span "Submit" at bounding box center [498, 354] width 32 height 12
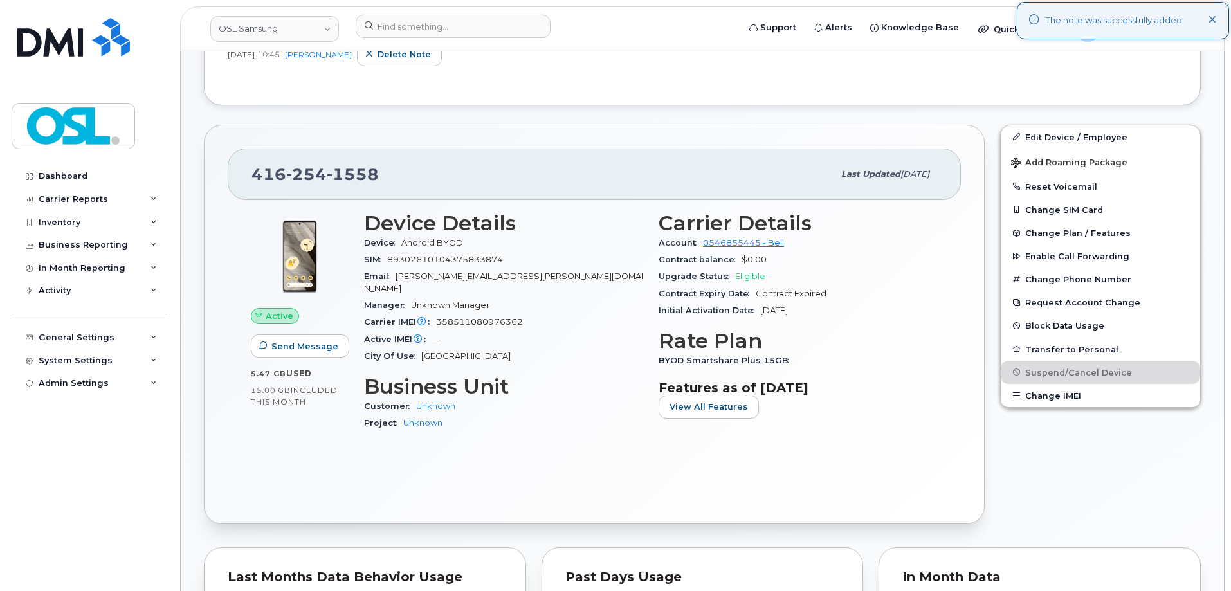
scroll to position [322, 0]
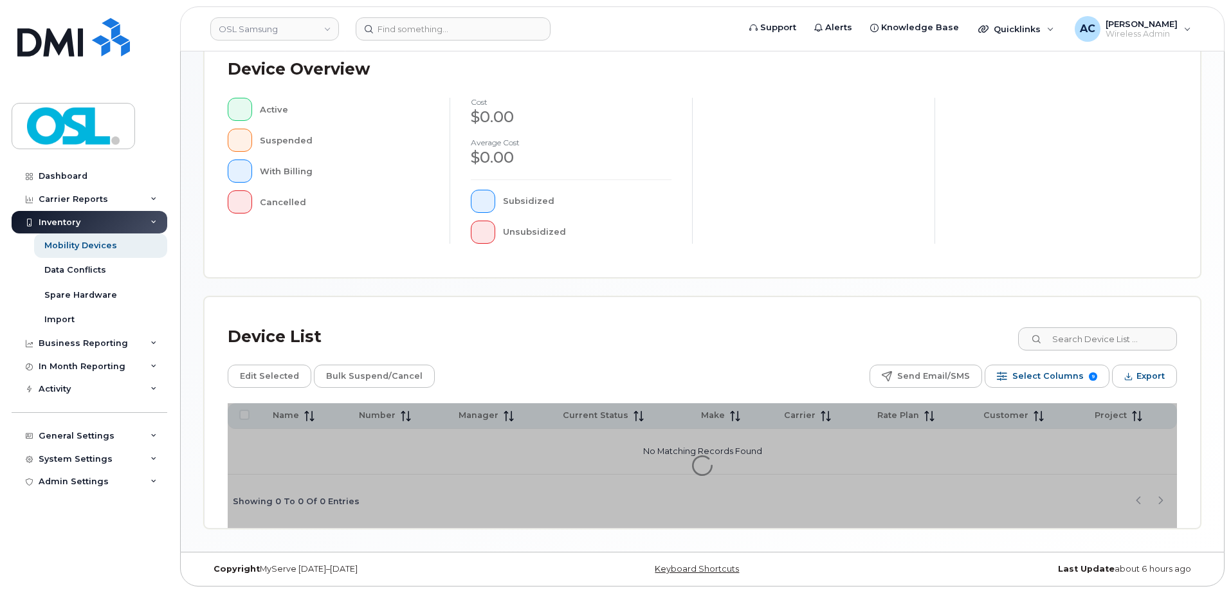
scroll to position [293, 0]
